Goal: Browse casually

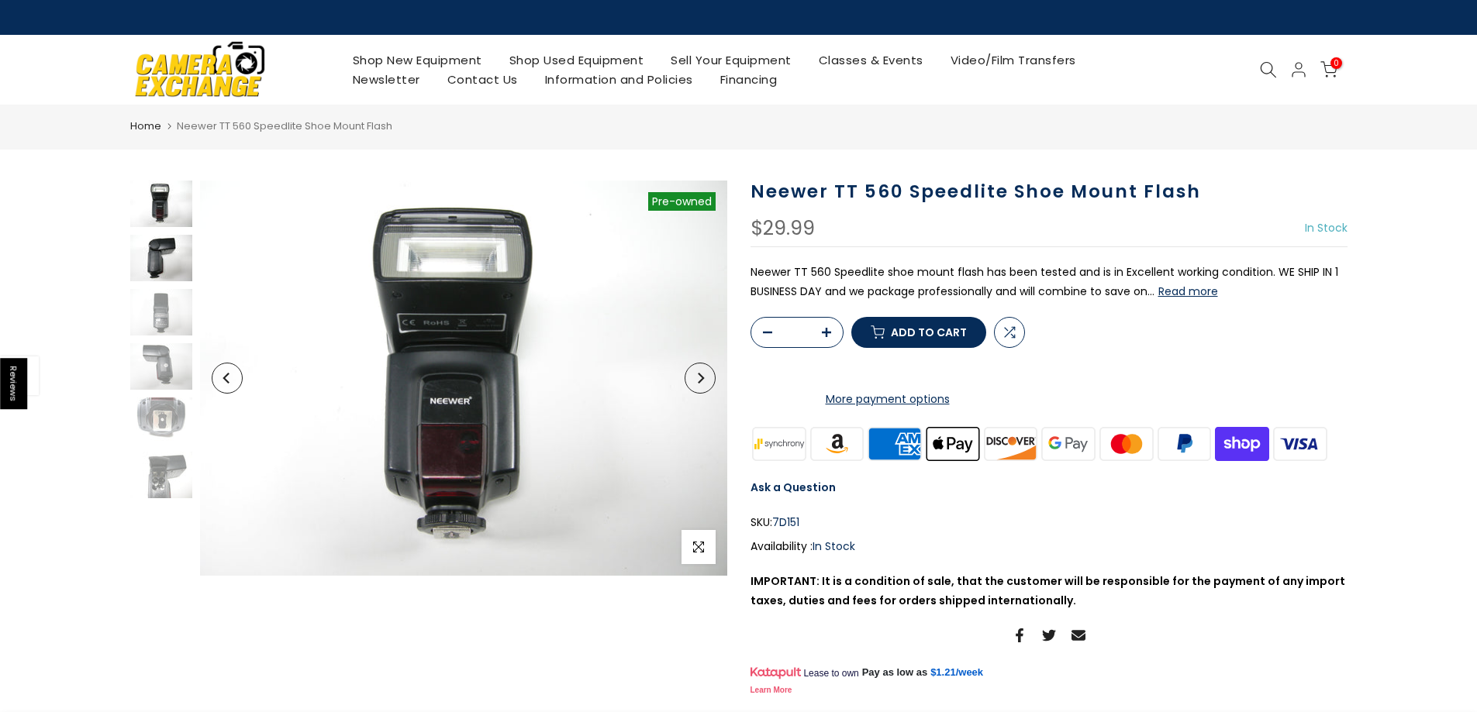
click at [162, 260] on img at bounding box center [161, 258] width 62 height 47
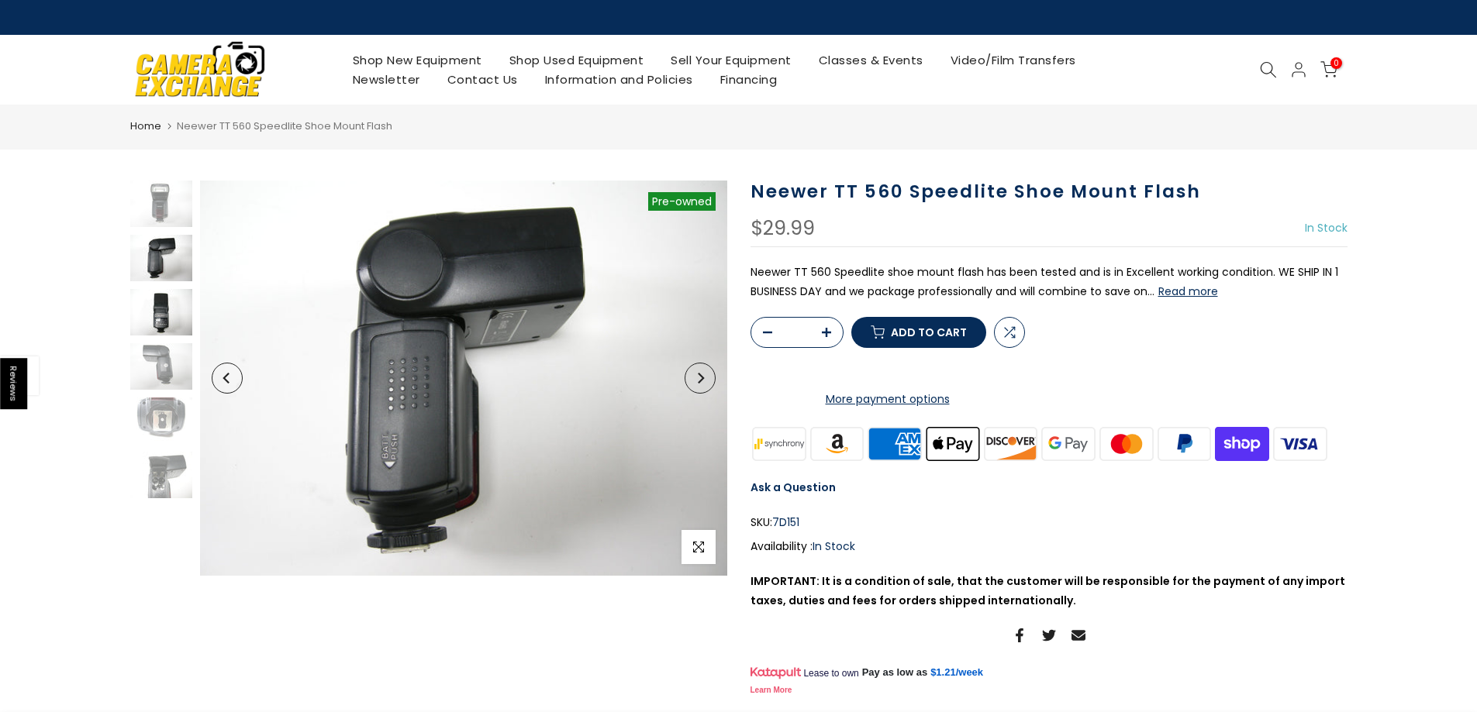
click at [162, 295] on img at bounding box center [161, 312] width 62 height 47
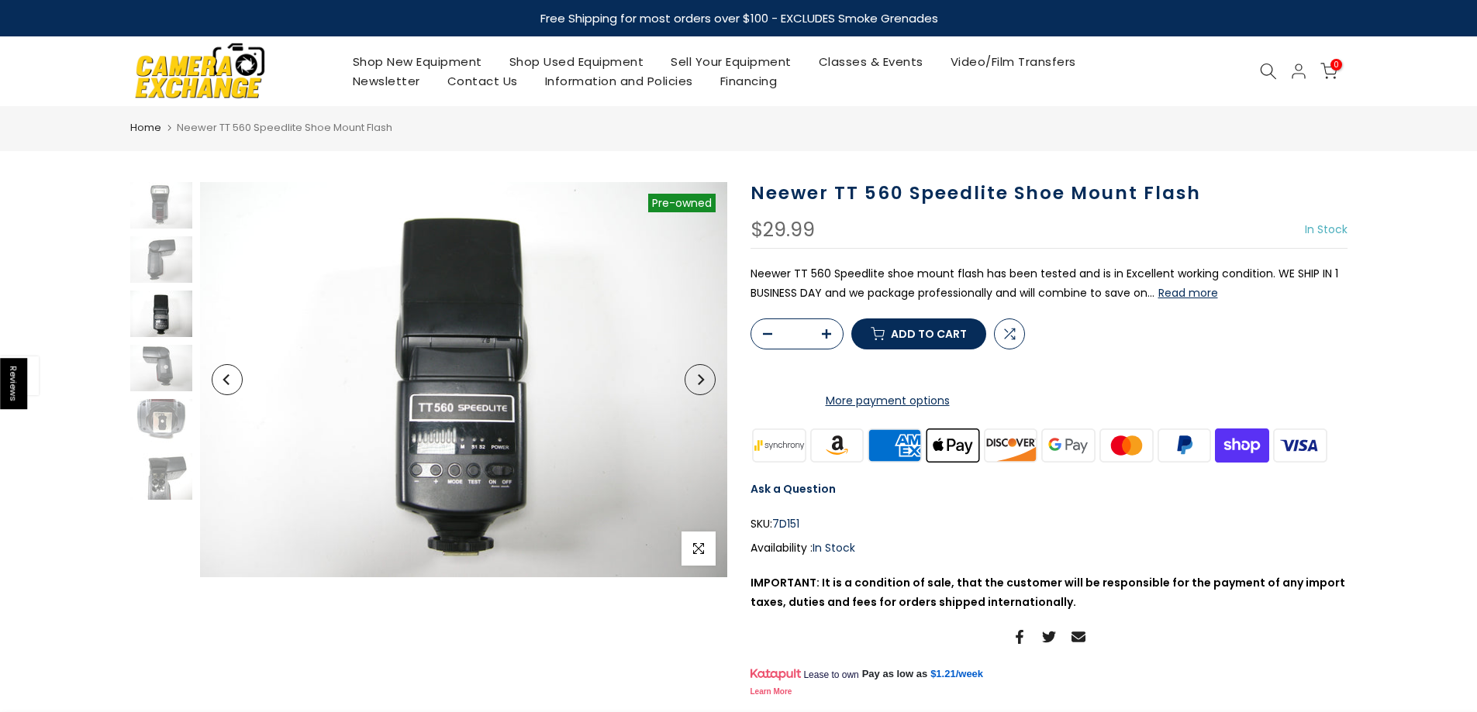
click at [172, 342] on div at bounding box center [161, 341] width 66 height 318
click at [167, 408] on img at bounding box center [161, 422] width 62 height 47
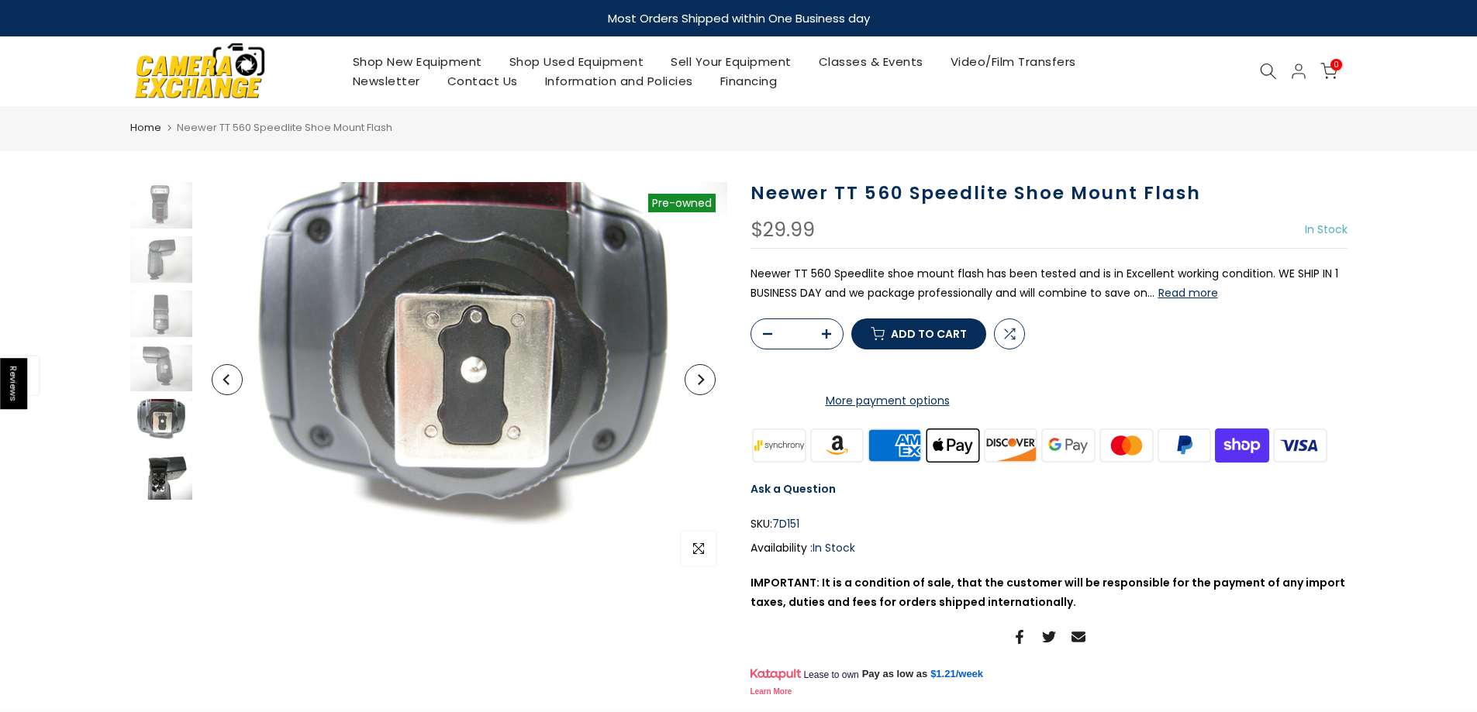
click at [160, 465] on img at bounding box center [161, 476] width 62 height 47
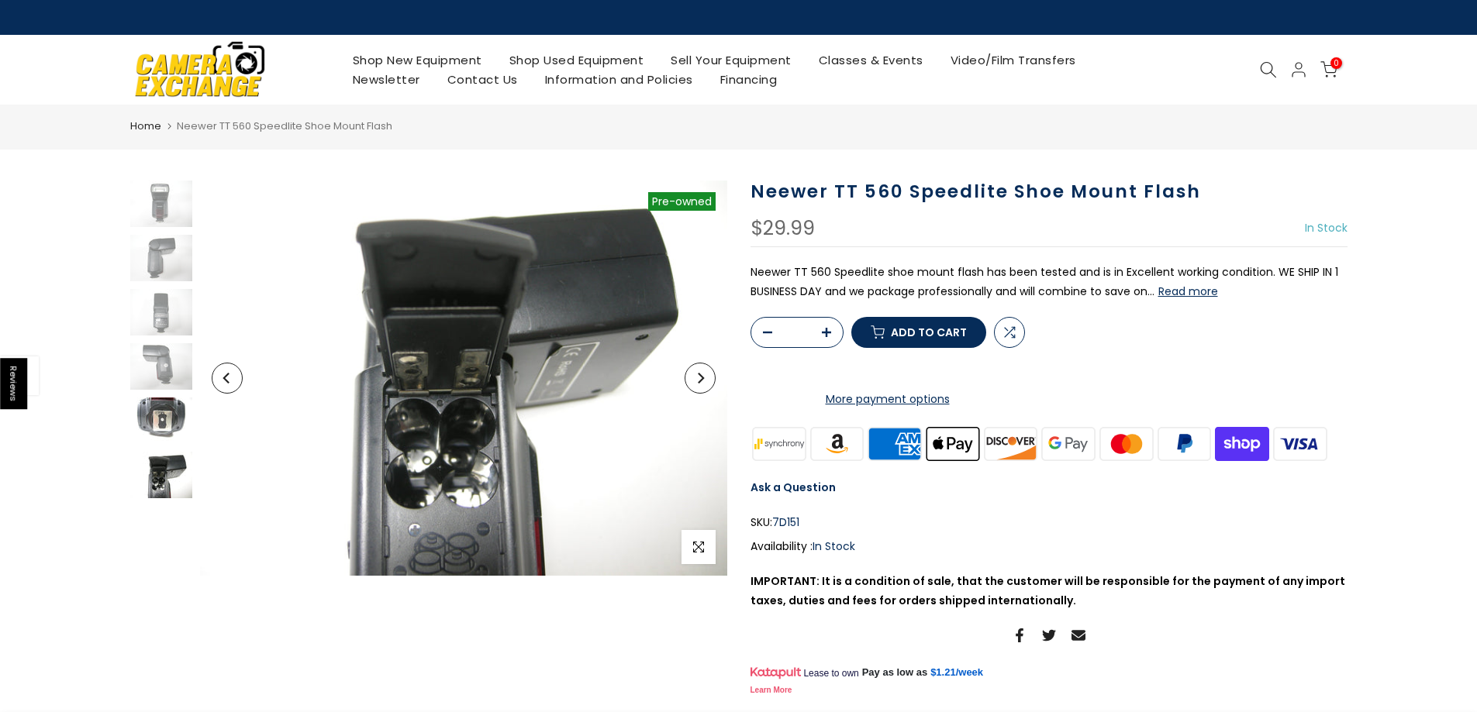
click at [161, 419] on img at bounding box center [161, 421] width 62 height 47
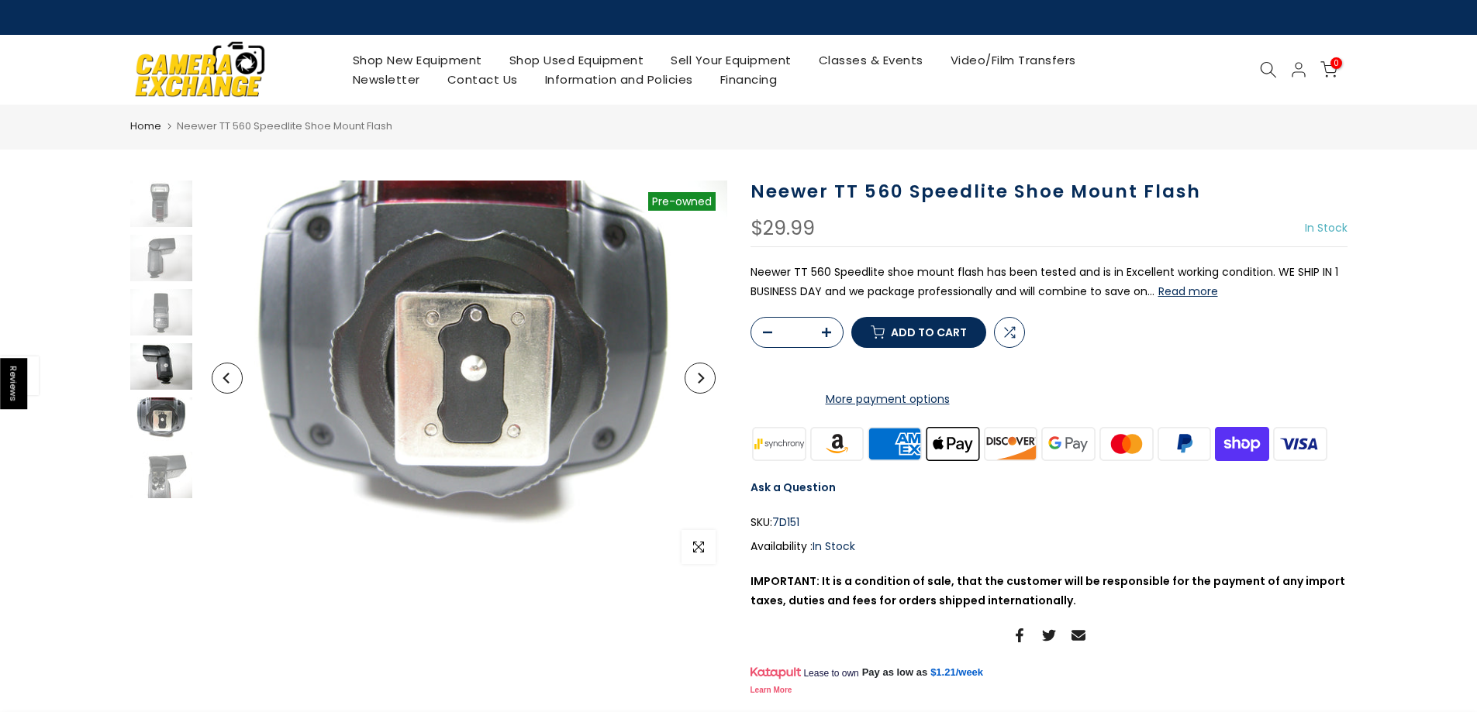
click at [159, 360] on img at bounding box center [161, 366] width 62 height 47
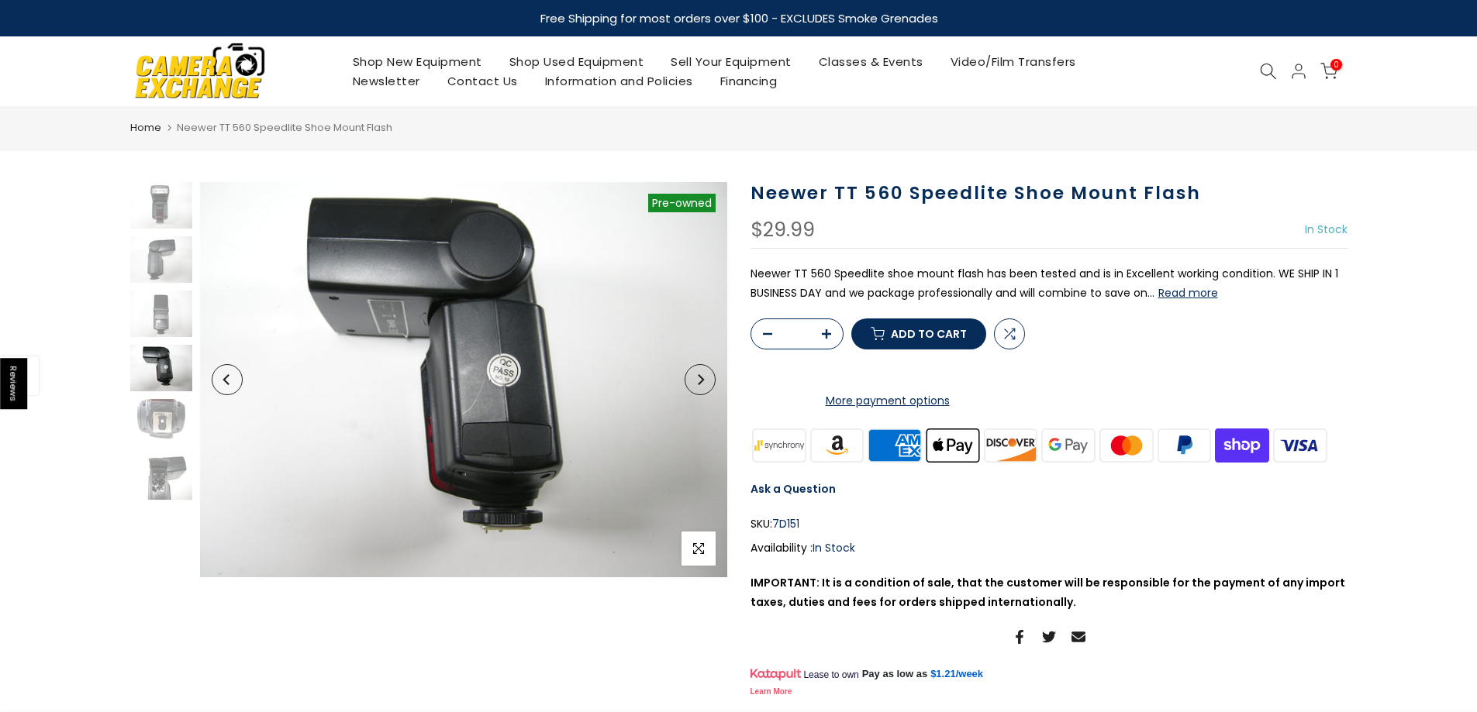
click at [160, 284] on div at bounding box center [161, 341] width 66 height 318
click at [163, 270] on img at bounding box center [161, 259] width 62 height 47
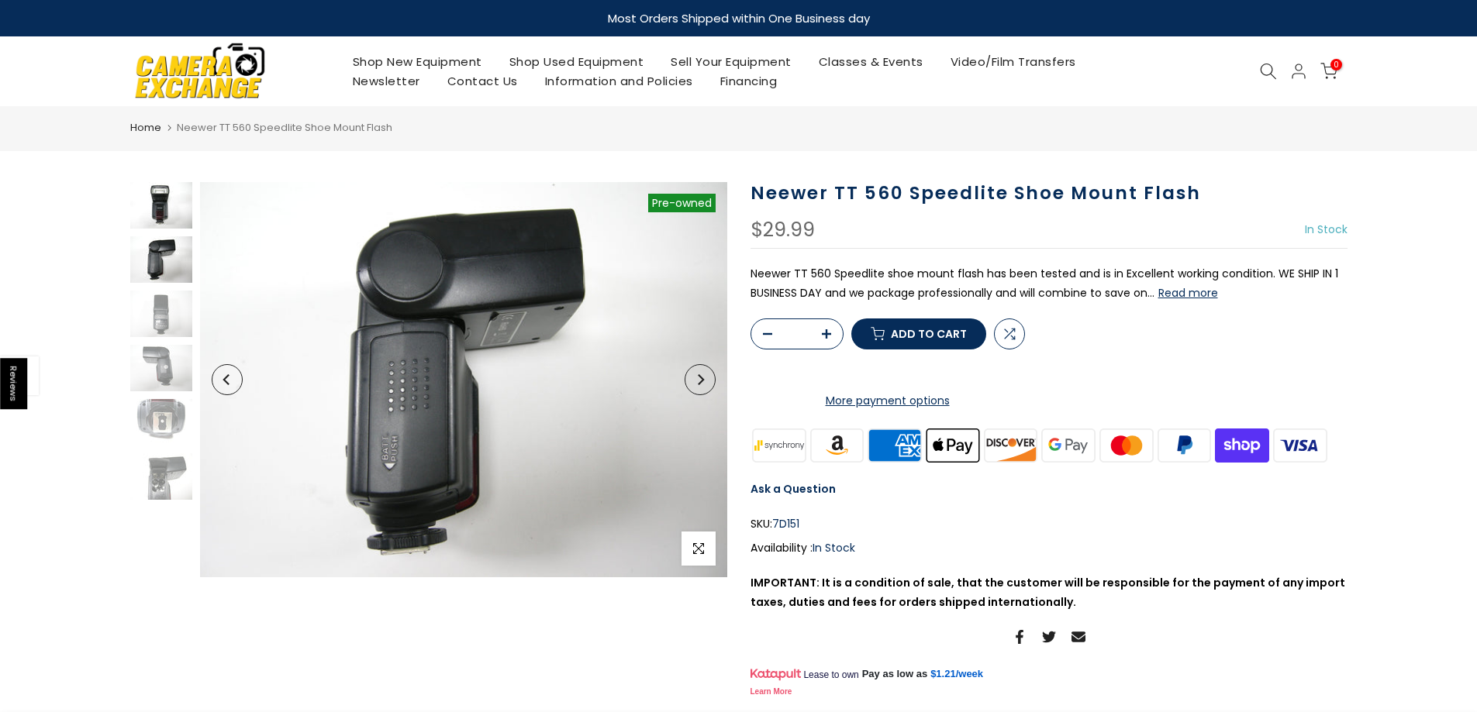
click at [160, 191] on img at bounding box center [161, 205] width 62 height 47
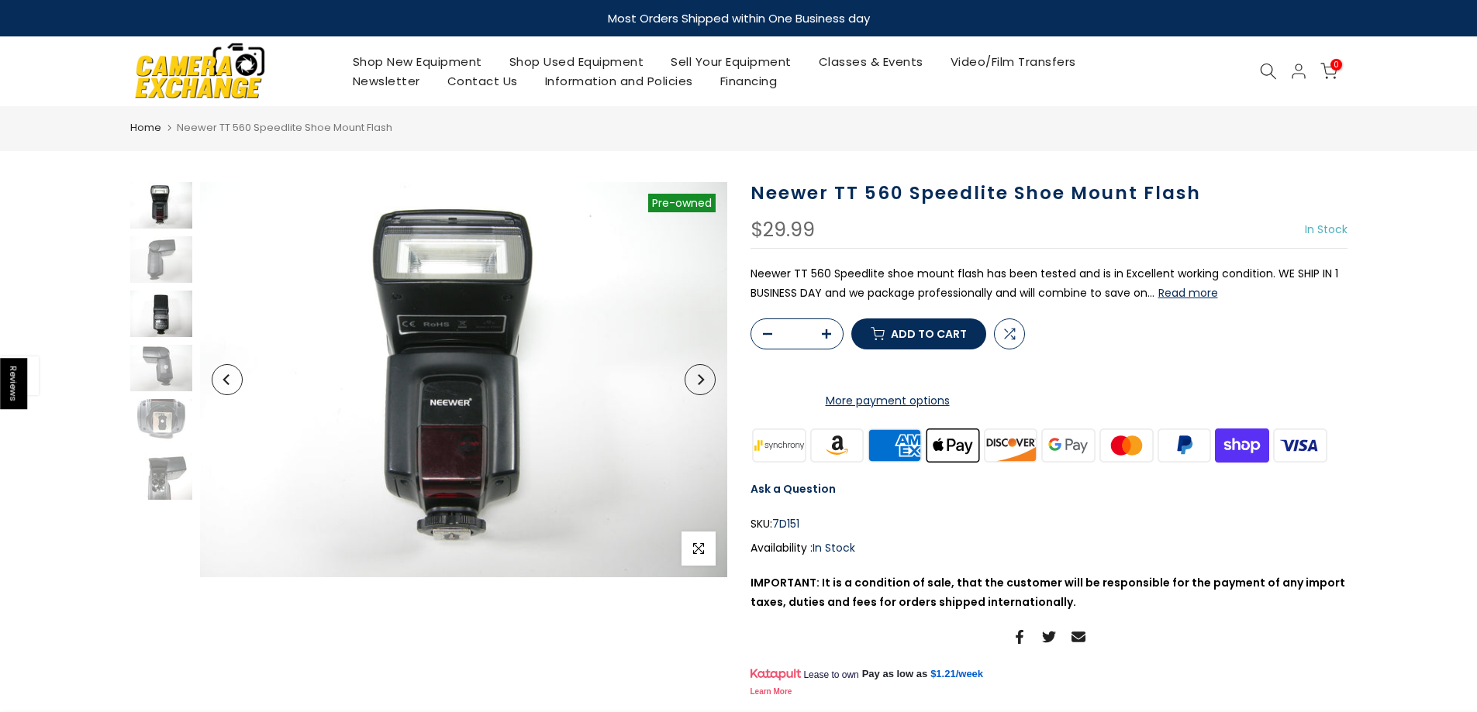
click at [167, 298] on img at bounding box center [161, 314] width 62 height 47
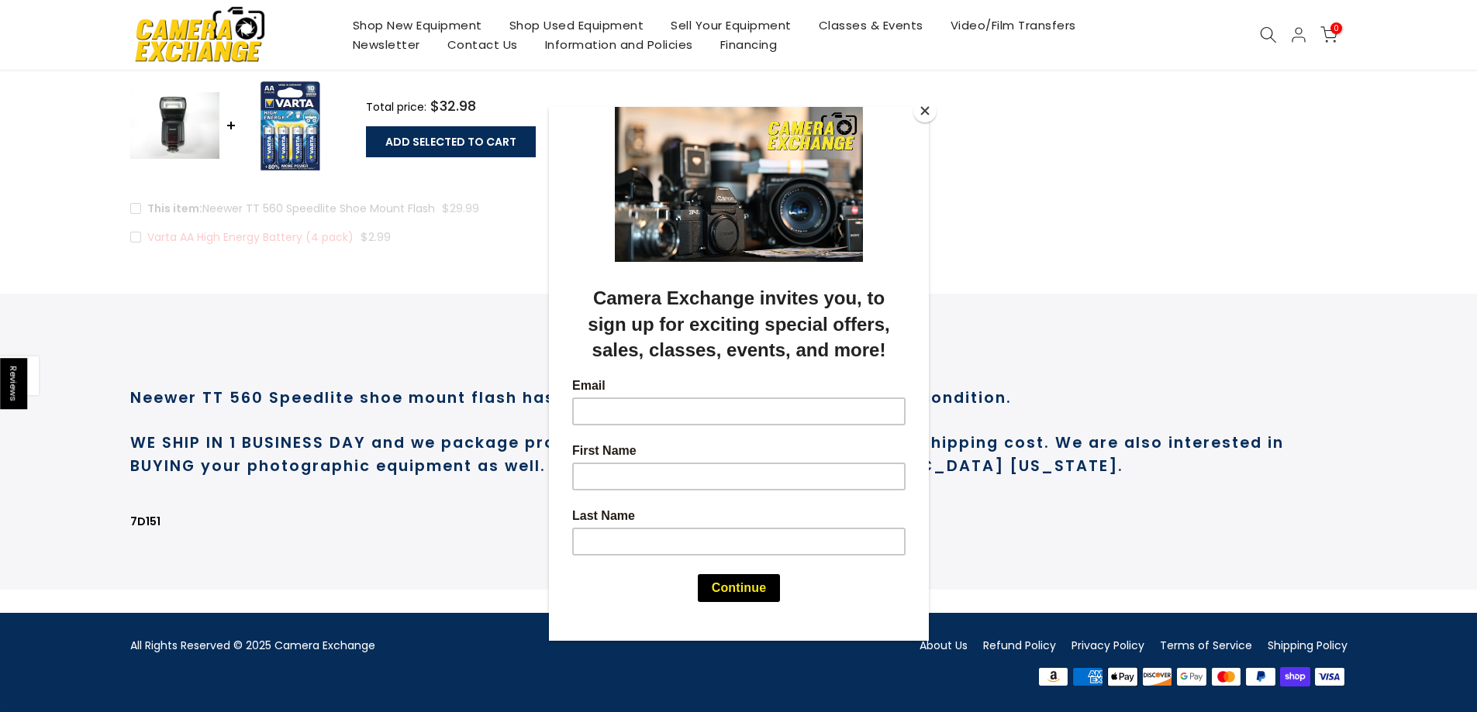
scroll to position [764, 0]
click at [923, 109] on button "Close" at bounding box center [924, 110] width 23 height 23
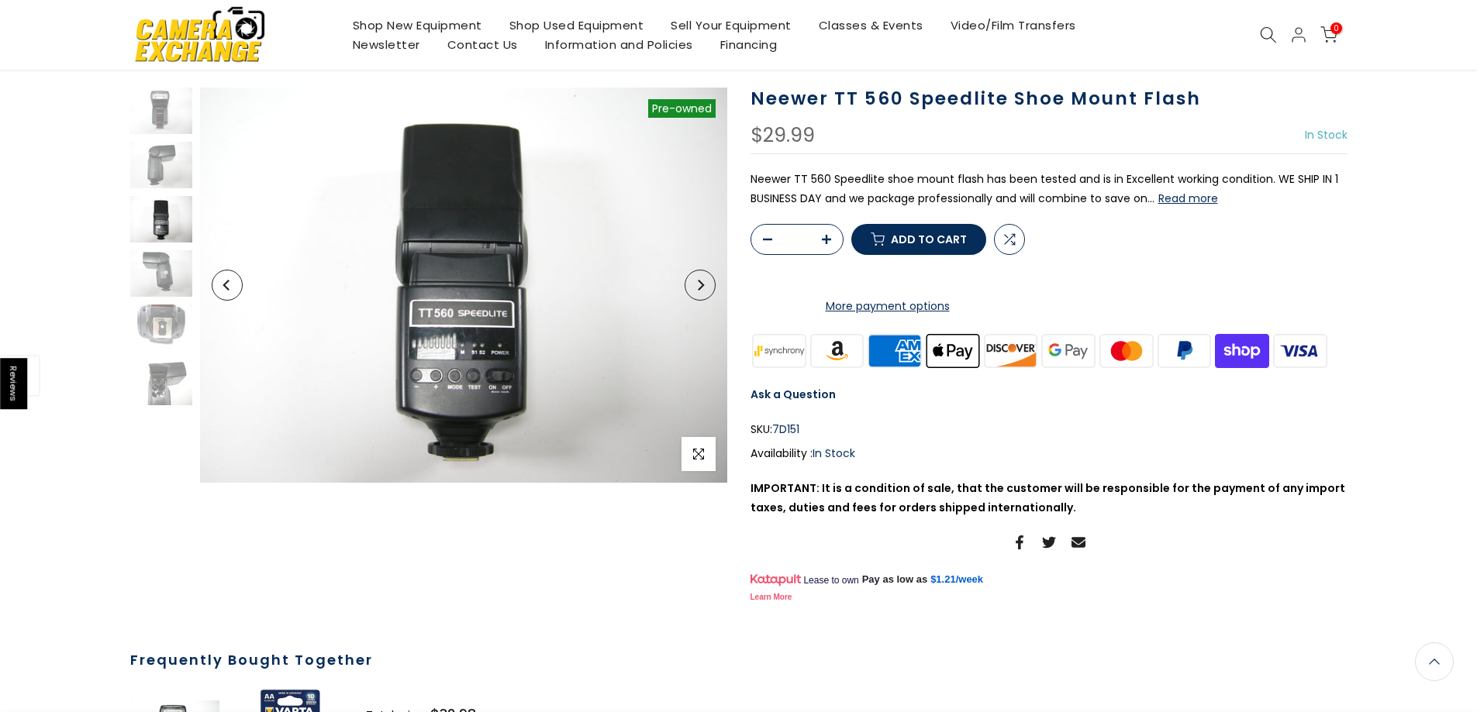
scroll to position [96, 0]
